Goal: Transaction & Acquisition: Purchase product/service

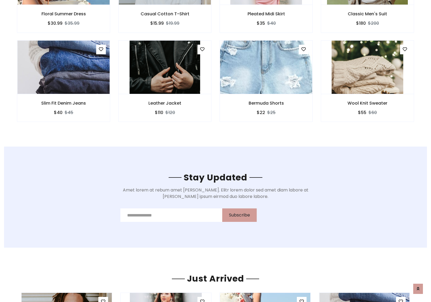
scroll to position [811, 0]
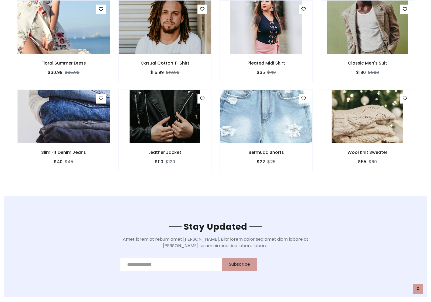
click at [215, 91] on div "Bermuda Shorts $22 $25" at bounding box center [265, 134] width 101 height 89
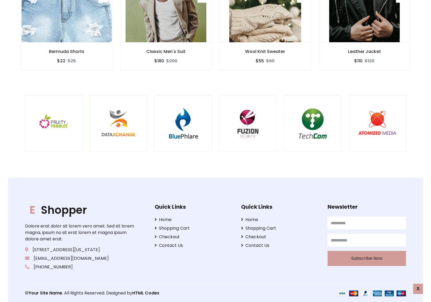
scroll to position [1025, 0]
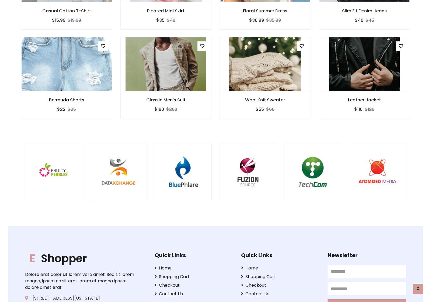
click at [215, 151] on div at bounding box center [284, 172] width 1296 height 57
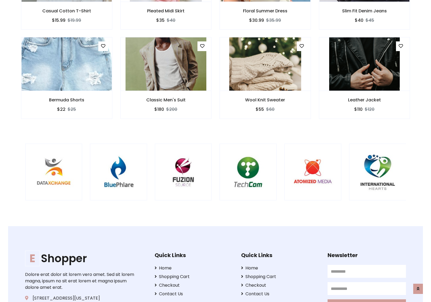
click at [215, 151] on div at bounding box center [220, 172] width 1296 height 57
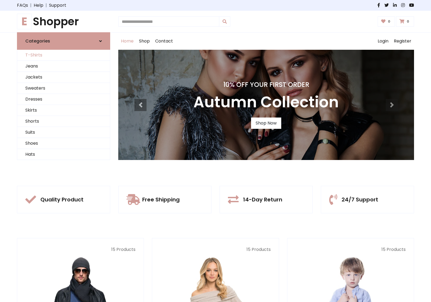
click at [64, 55] on link "T-Shirts" at bounding box center [63, 55] width 93 height 11
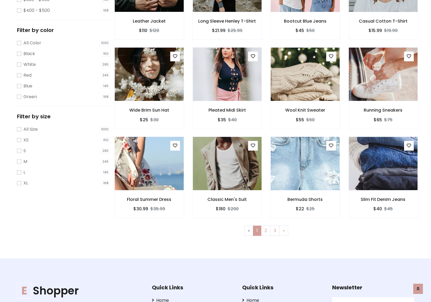
scroll to position [216, 0]
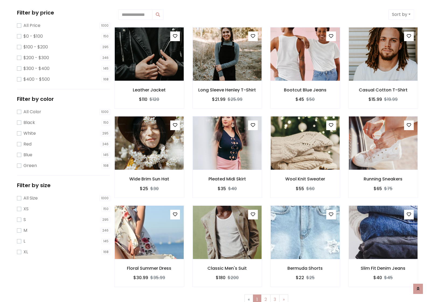
scroll to position [0, 0]
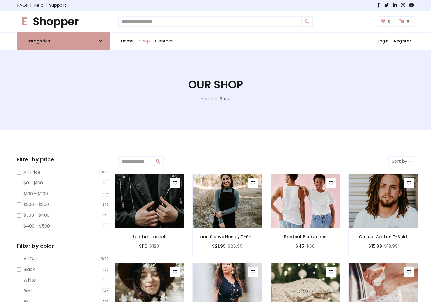
click at [64, 22] on h1 "E Shopper" at bounding box center [63, 21] width 93 height 13
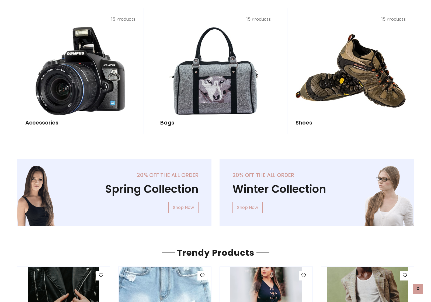
scroll to position [523, 0]
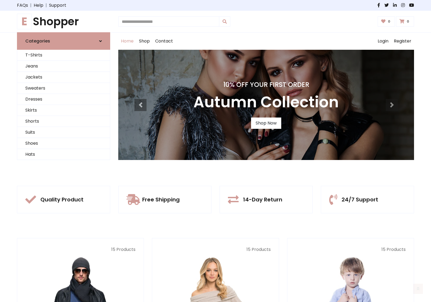
scroll to position [177, 0]
